Goal: Information Seeking & Learning: Learn about a topic

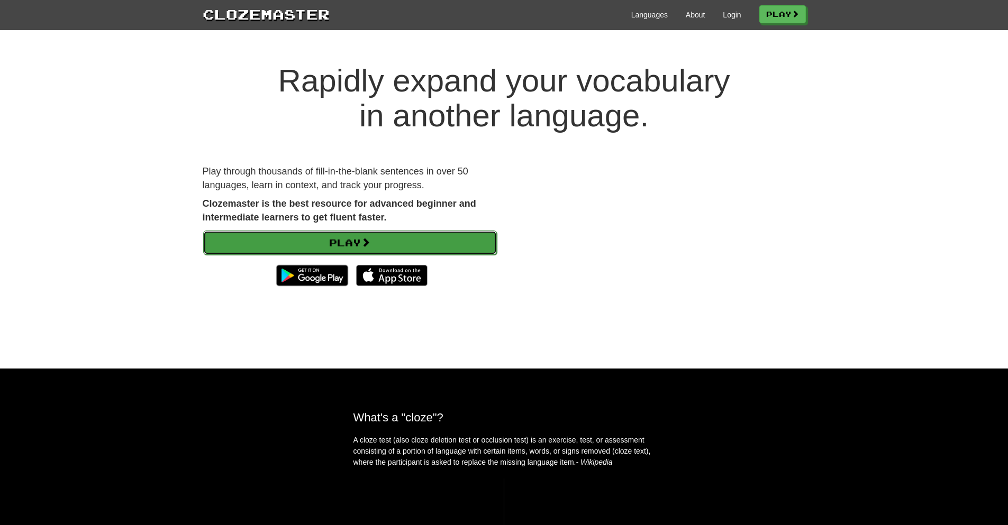
click at [410, 246] on link "Play" at bounding box center [350, 243] width 294 height 24
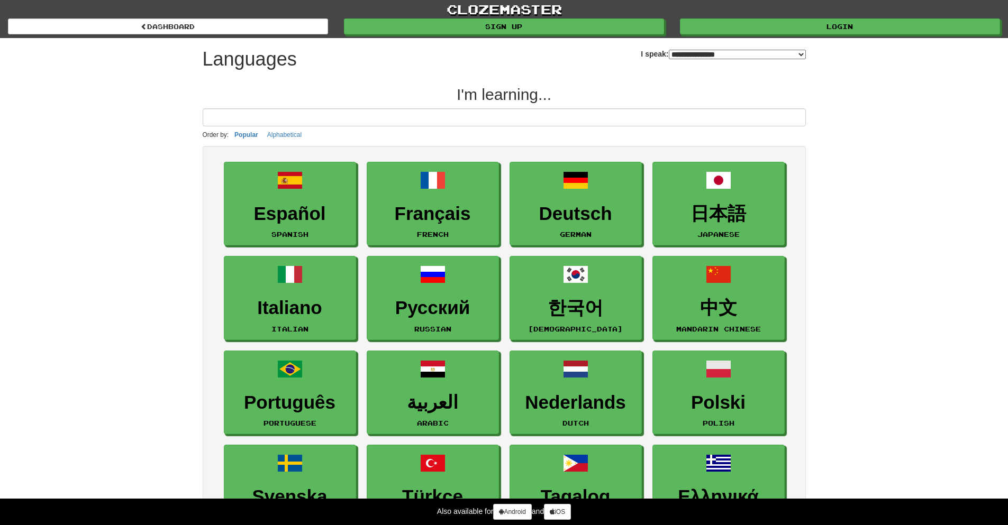
select select "*******"
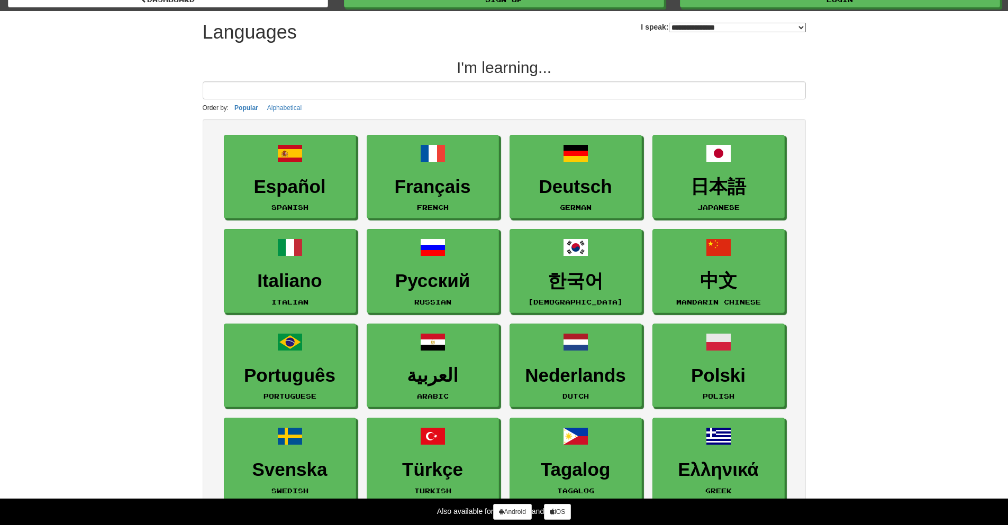
scroll to position [53, 0]
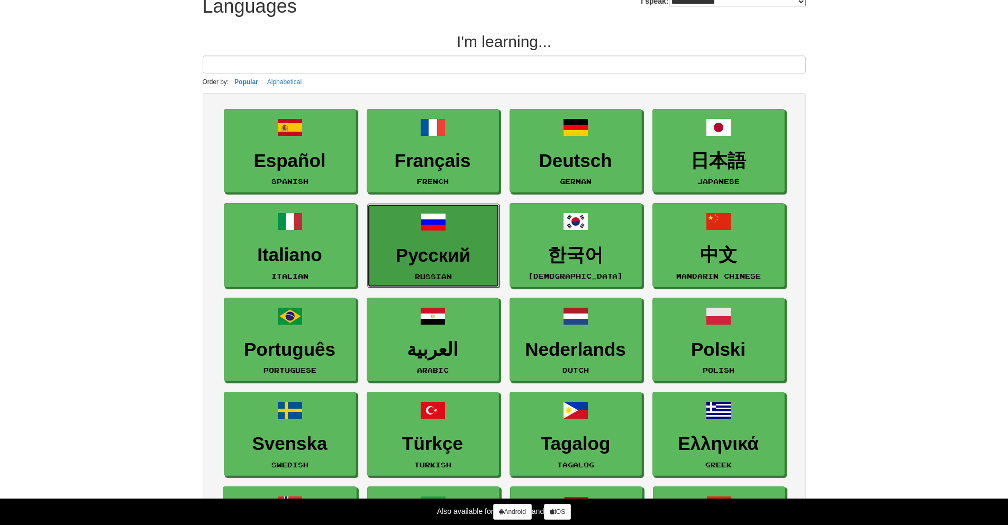
click at [471, 223] on link "Русский Russian" at bounding box center [433, 246] width 132 height 84
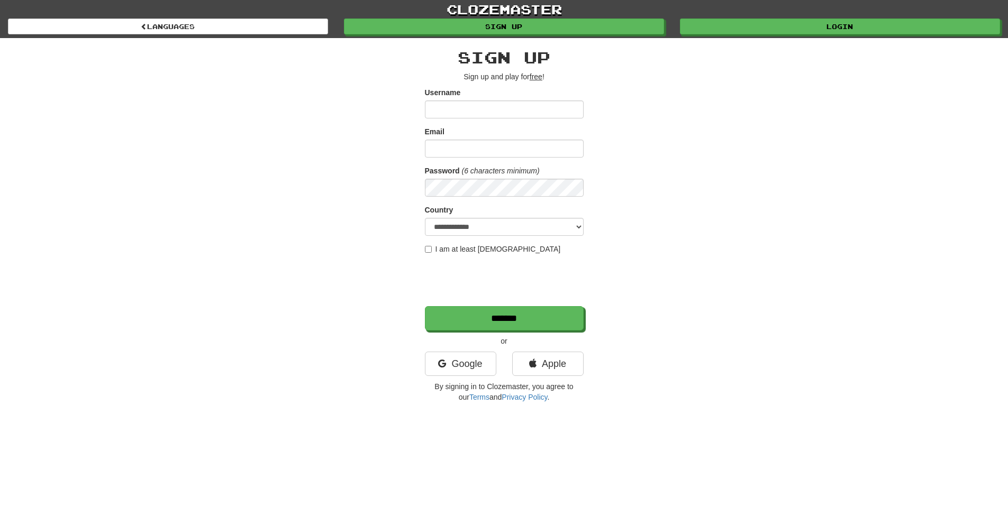
click at [476, 108] on input "Username" at bounding box center [504, 110] width 159 height 18
click at [467, 98] on div "Username" at bounding box center [504, 102] width 159 height 31
click at [478, 111] on input "Username" at bounding box center [504, 110] width 159 height 18
type input "********"
type input "**********"
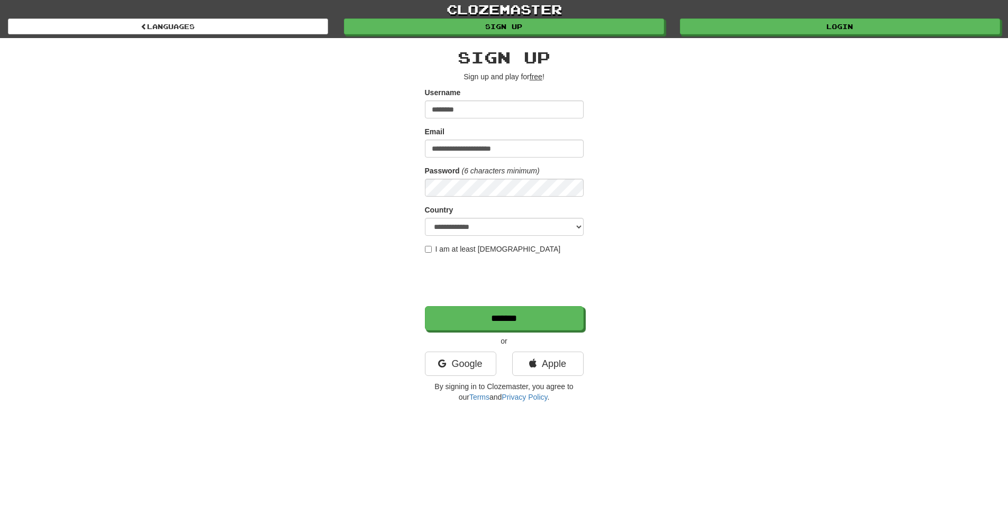
click at [429, 242] on form "**********" at bounding box center [504, 208] width 159 height 243
click at [438, 250] on label "I am at least 16 years old" at bounding box center [493, 249] width 136 height 11
click at [438, 301] on div at bounding box center [505, 282] width 161 height 44
click at [446, 316] on input "*******" at bounding box center [504, 319] width 159 height 24
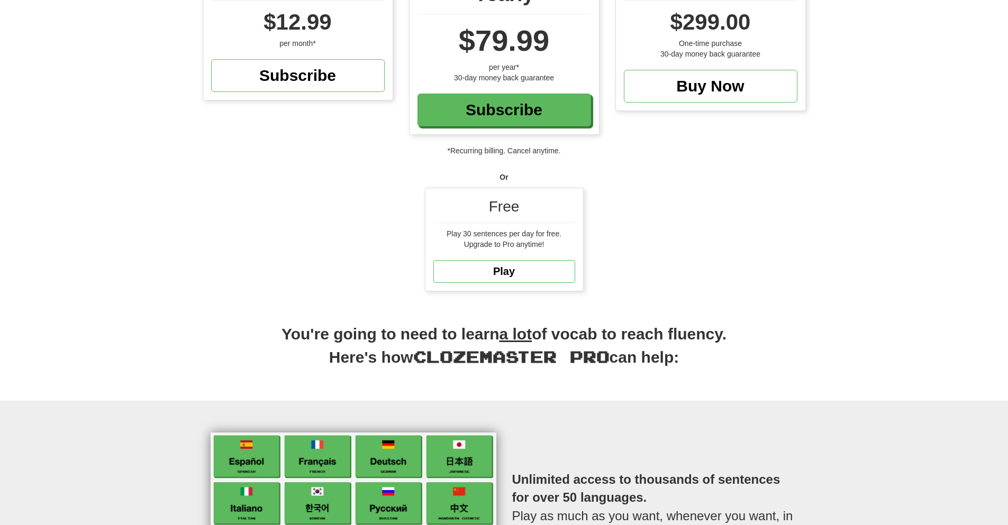
scroll to position [159, 0]
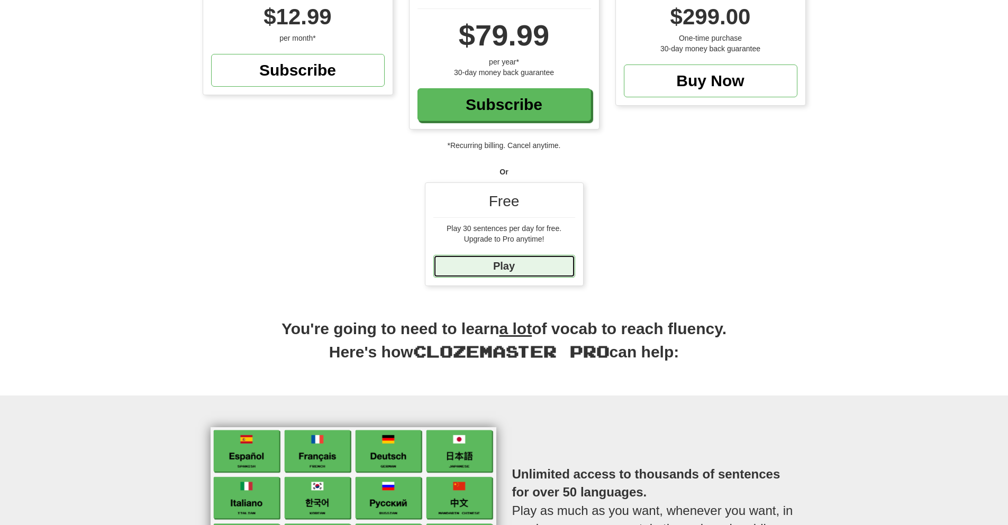
click at [520, 274] on link "Play" at bounding box center [504, 266] width 142 height 23
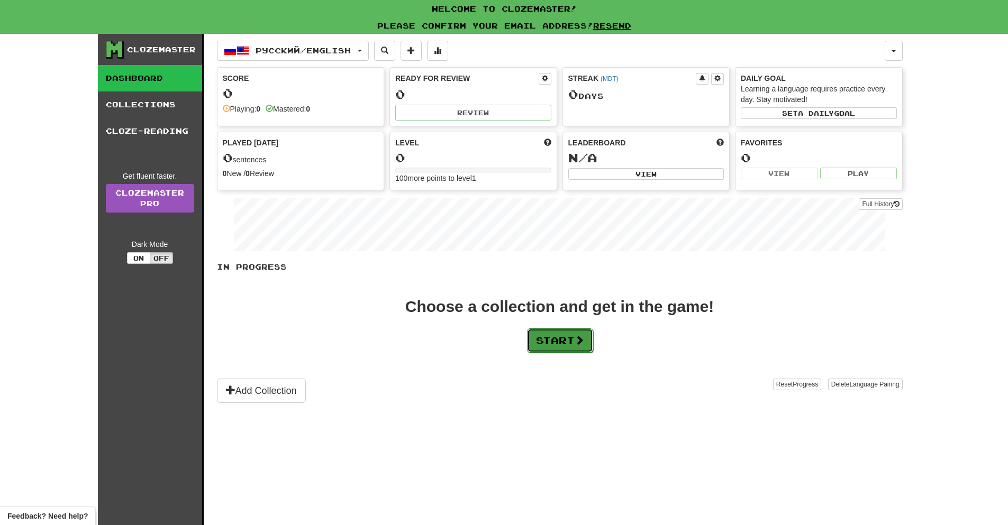
click at [575, 341] on button "Start" at bounding box center [560, 341] width 66 height 24
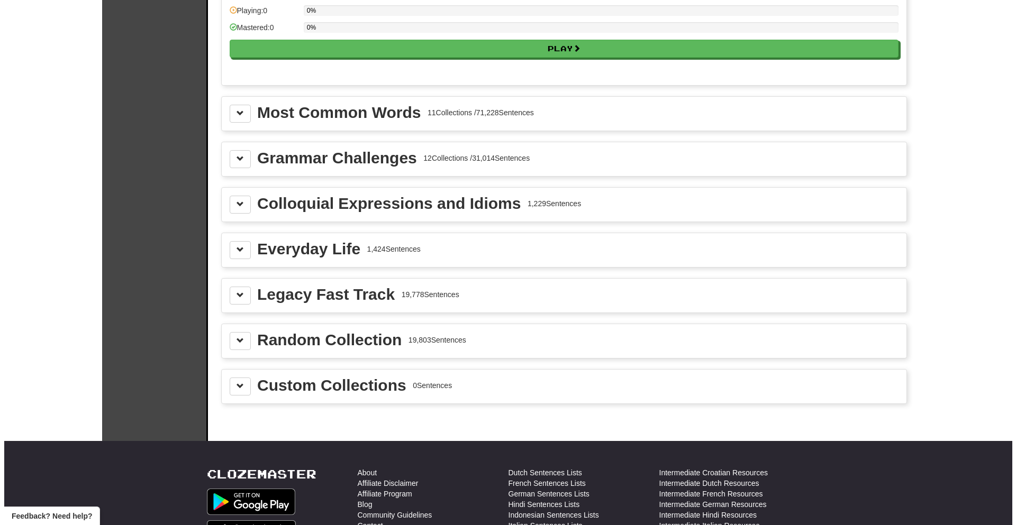
scroll to position [1164, 0]
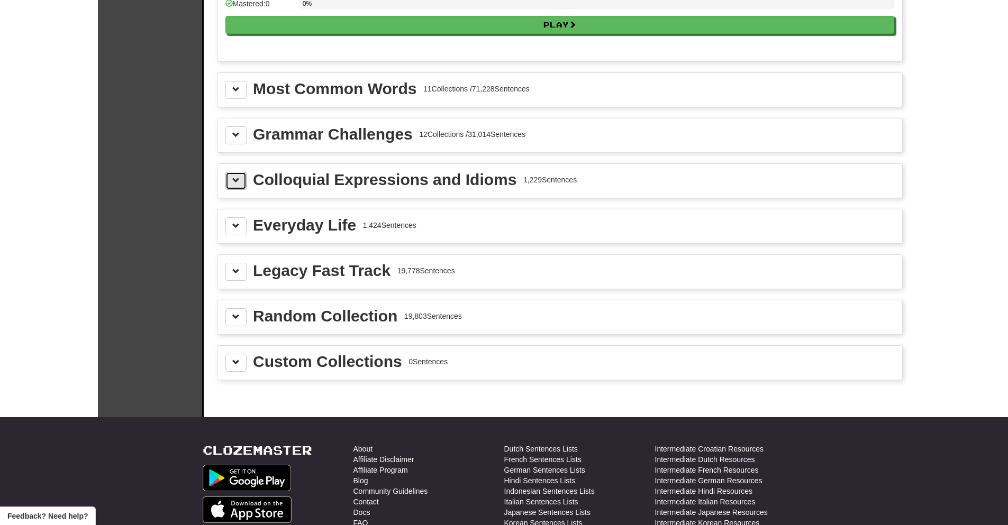
click at [245, 180] on button at bounding box center [235, 181] width 21 height 18
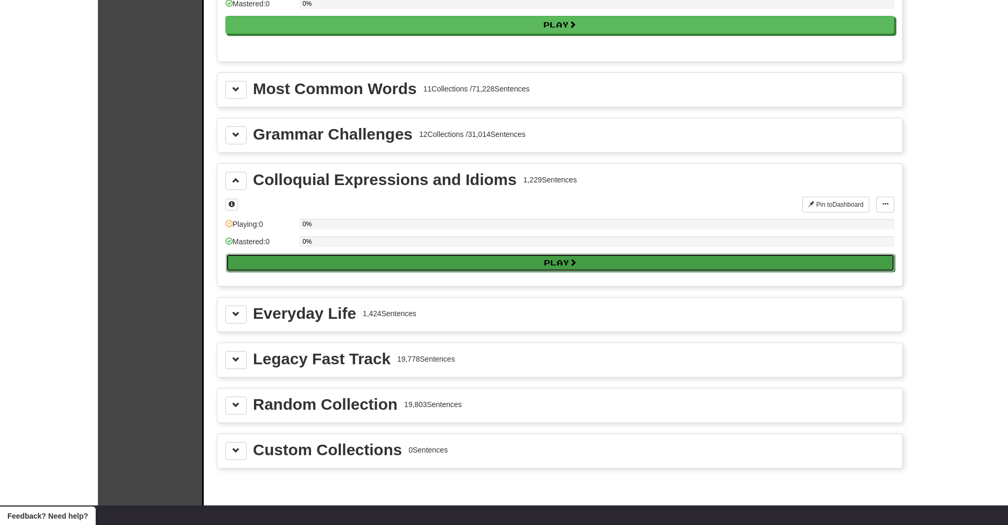
click at [304, 271] on button "Play" at bounding box center [560, 263] width 669 height 18
select select "**"
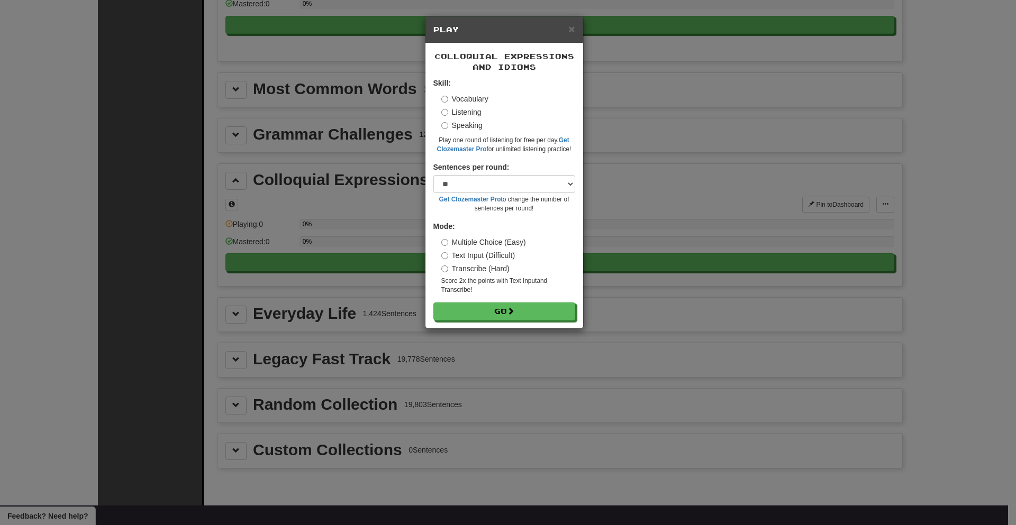
click at [446, 121] on label "Speaking" at bounding box center [461, 125] width 41 height 11
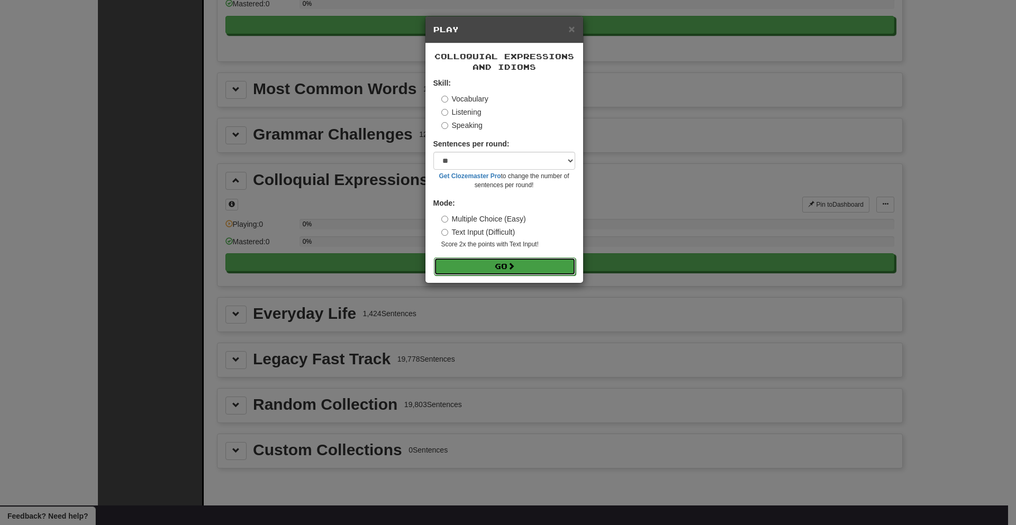
click at [474, 263] on button "Go" at bounding box center [505, 267] width 142 height 18
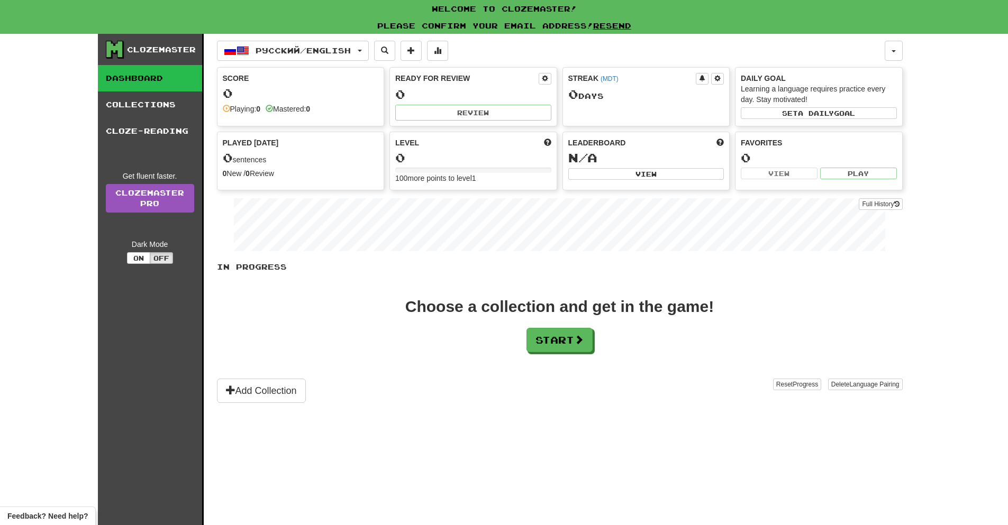
click at [272, 375] on div "In Progress Choose a collection and get in the game! Start Add Collection Reset…" at bounding box center [560, 332] width 686 height 141
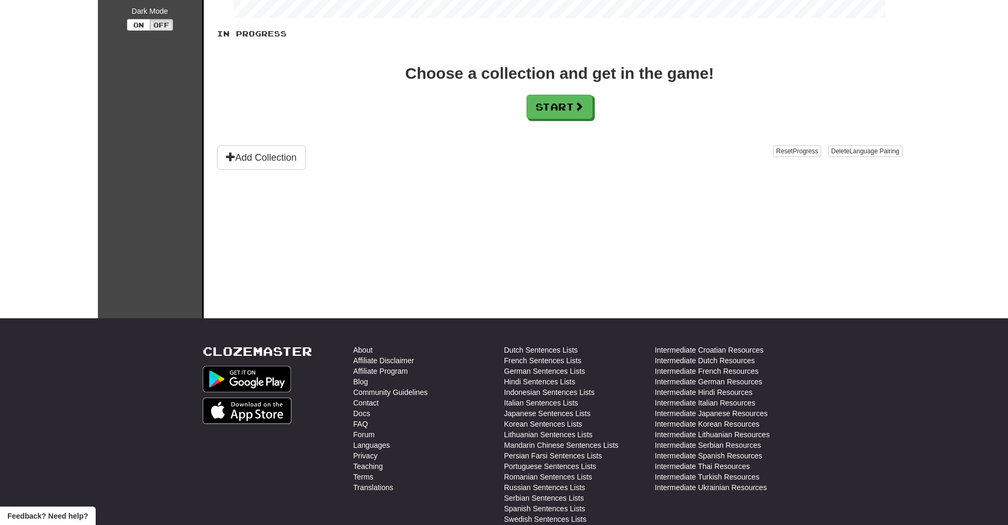
scroll to position [265, 0]
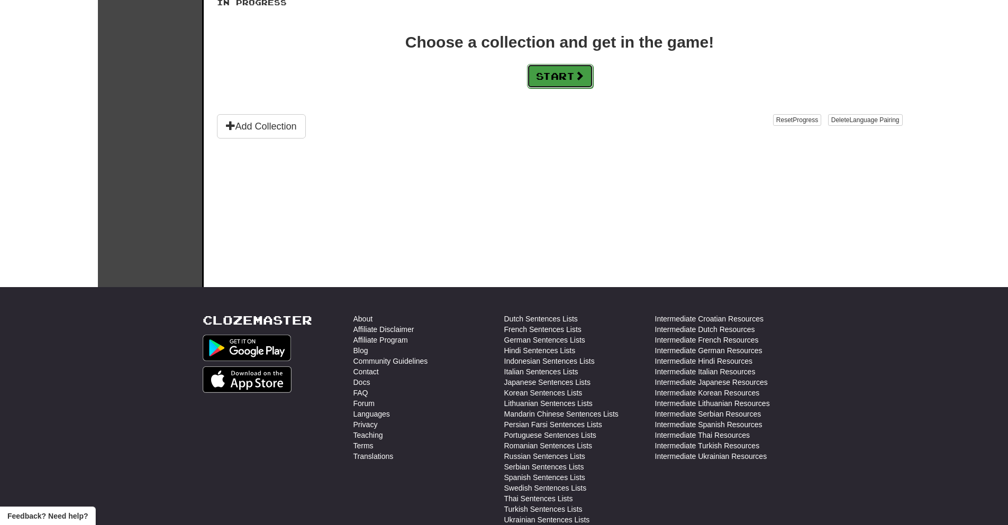
click at [571, 70] on button "Start" at bounding box center [560, 76] width 66 height 24
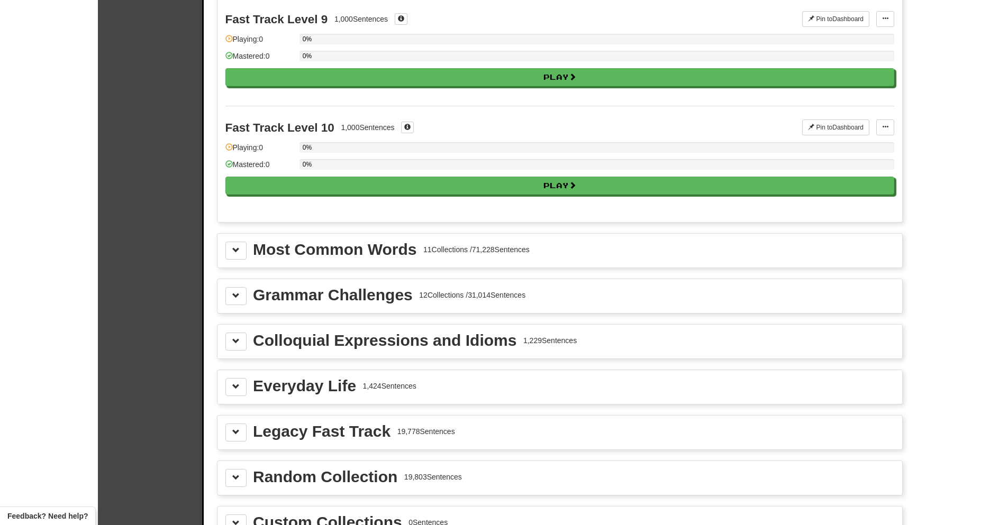
scroll to position [1005, 0]
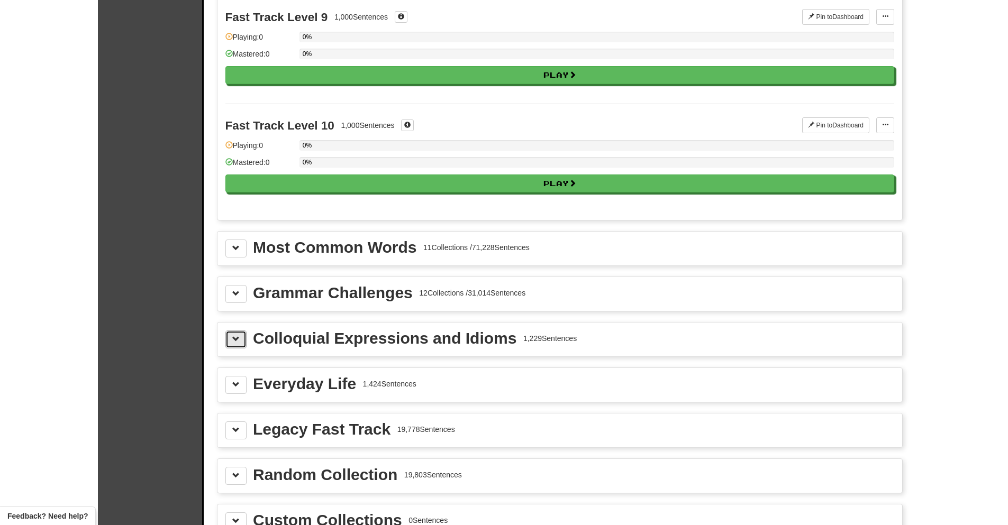
click at [236, 341] on span at bounding box center [235, 338] width 7 height 7
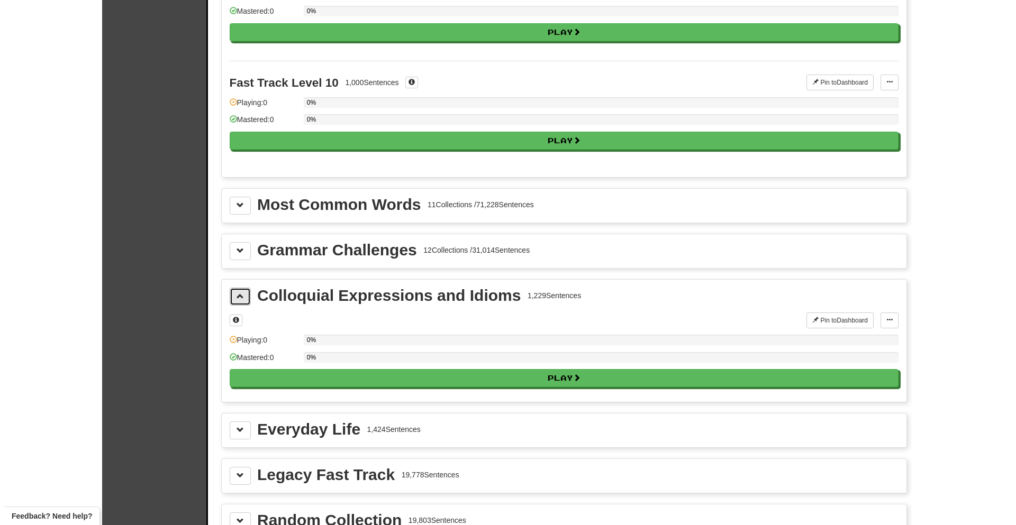
scroll to position [1111, 0]
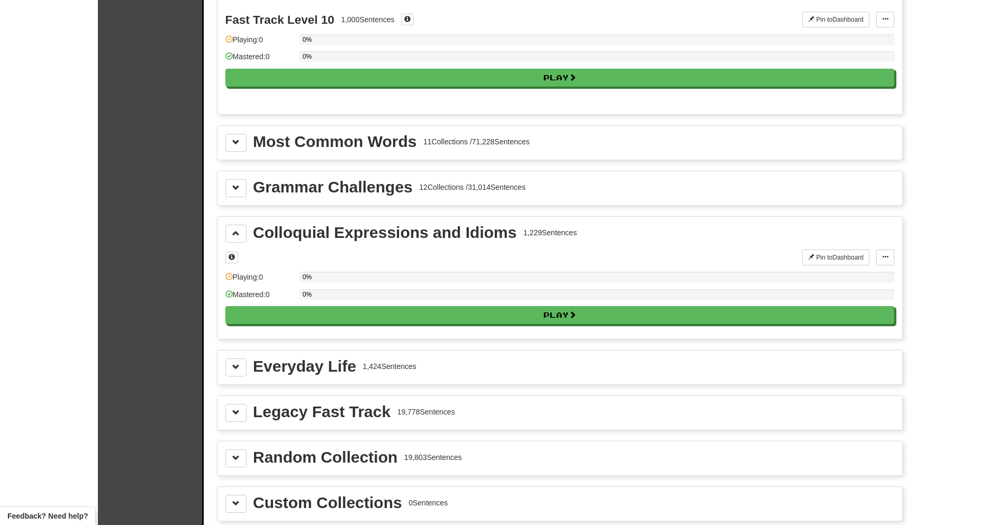
click at [366, 326] on div "Pin to Dashboard Pin to Dashboard Manage Sentences Playing: 0 0% Mastered: 0 0%…" at bounding box center [559, 290] width 669 height 81
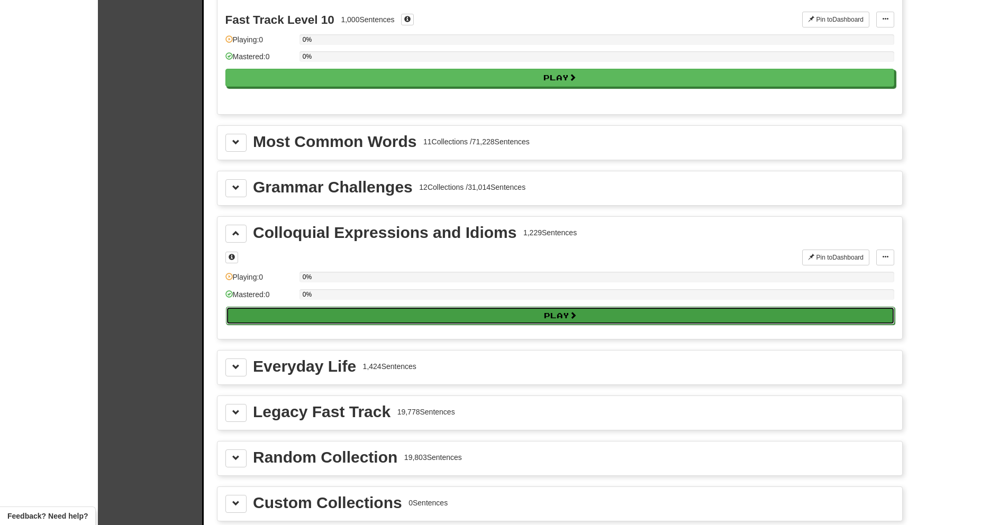
click at [368, 309] on button "Play" at bounding box center [560, 316] width 669 height 18
select select "**"
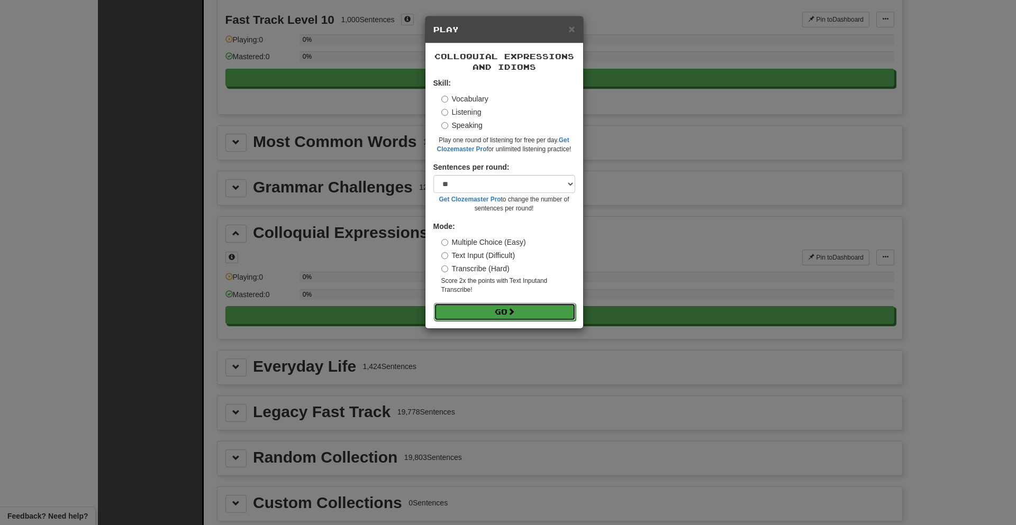
click at [486, 309] on button "Go" at bounding box center [505, 312] width 142 height 18
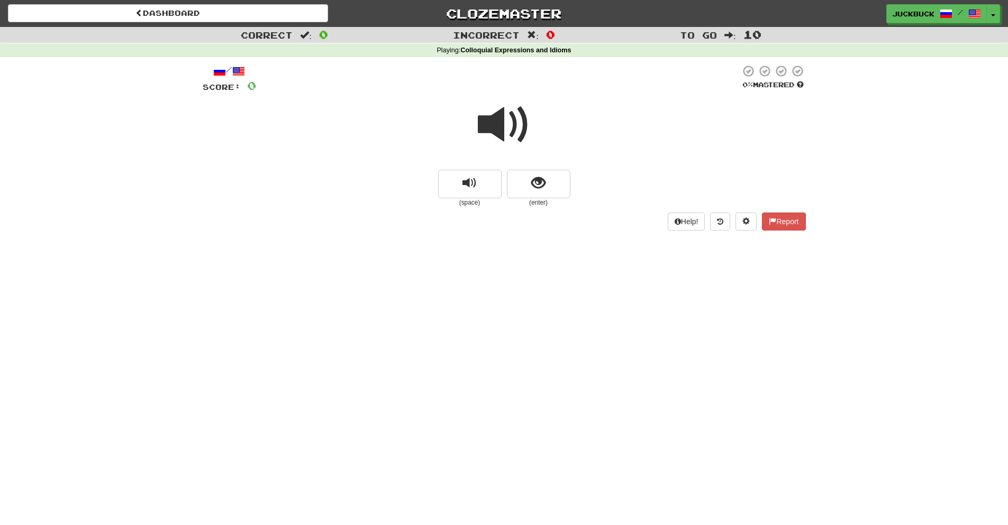
click at [497, 132] on span at bounding box center [504, 124] width 53 height 53
click at [516, 185] on button "show sentence" at bounding box center [538, 184] width 63 height 29
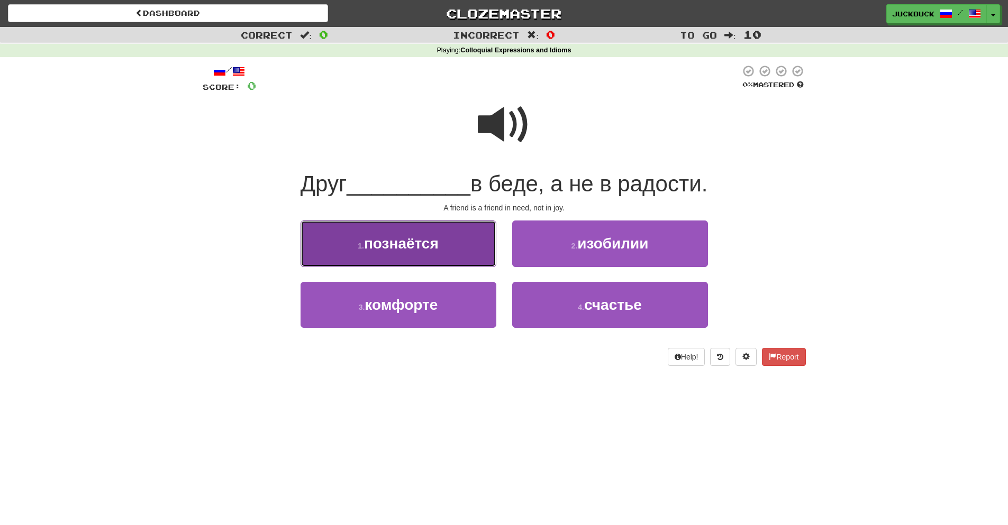
click at [442, 246] on button "1 . познаётся" at bounding box center [399, 244] width 196 height 46
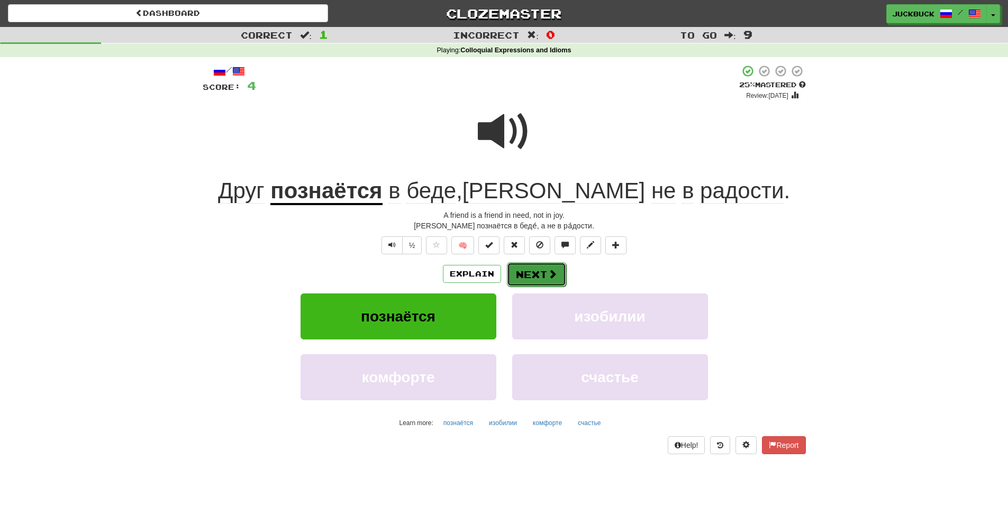
click at [539, 276] on button "Next" at bounding box center [536, 274] width 59 height 24
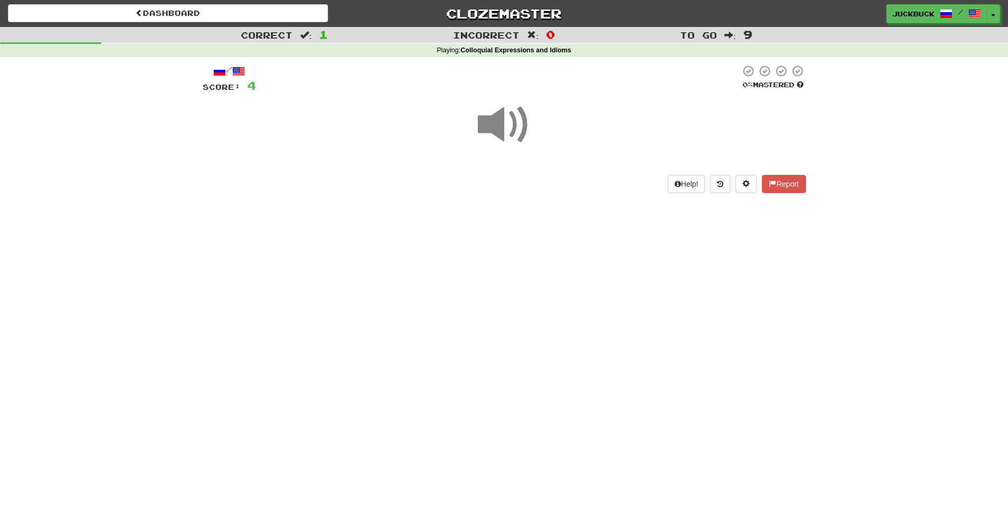
click at [509, 132] on span at bounding box center [504, 124] width 53 height 53
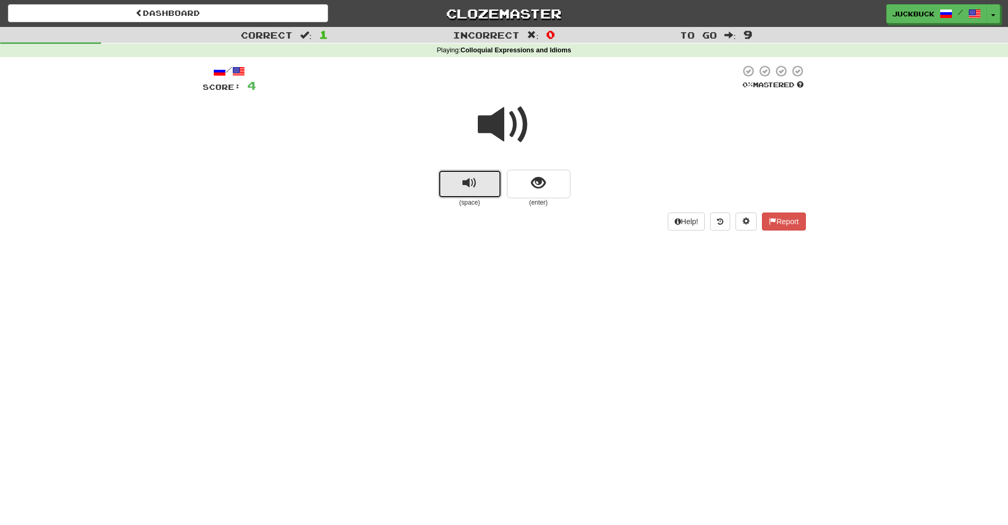
click at [488, 191] on button "replay audio" at bounding box center [469, 184] width 63 height 29
click at [524, 191] on button "show sentence" at bounding box center [538, 184] width 63 height 29
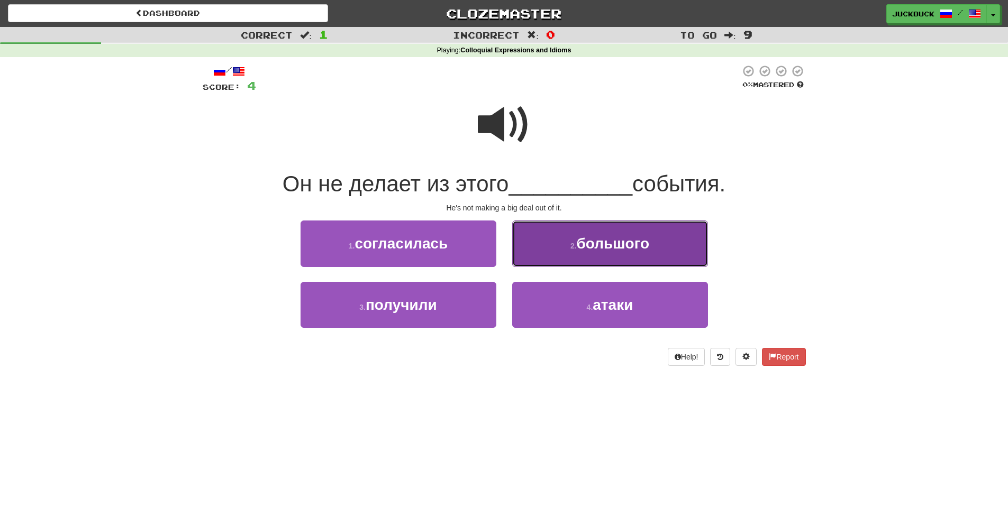
click at [571, 235] on button "2 . большого" at bounding box center [610, 244] width 196 height 46
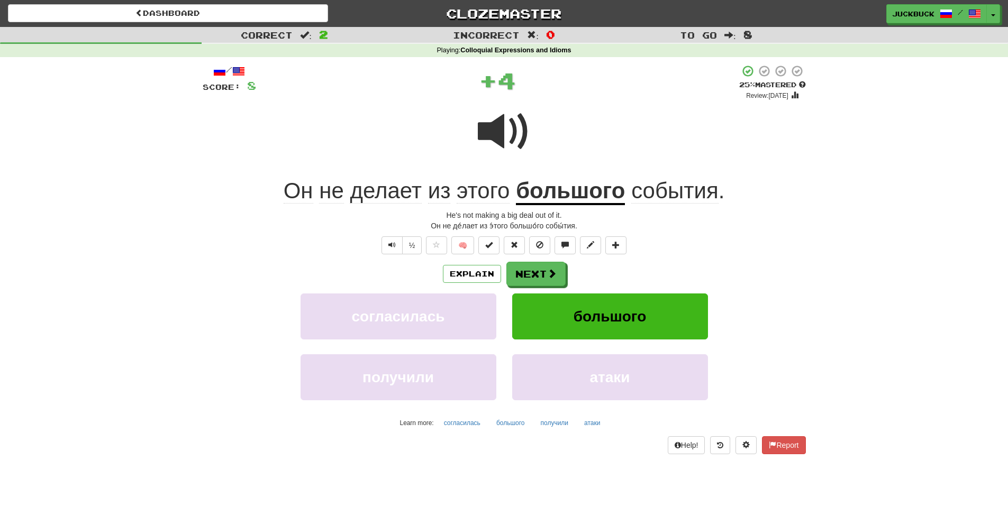
click at [567, 274] on div "Explain Next" at bounding box center [504, 274] width 603 height 24
click at [556, 276] on button "Next" at bounding box center [536, 274] width 59 height 24
